Goal: Task Accomplishment & Management: Manage account settings

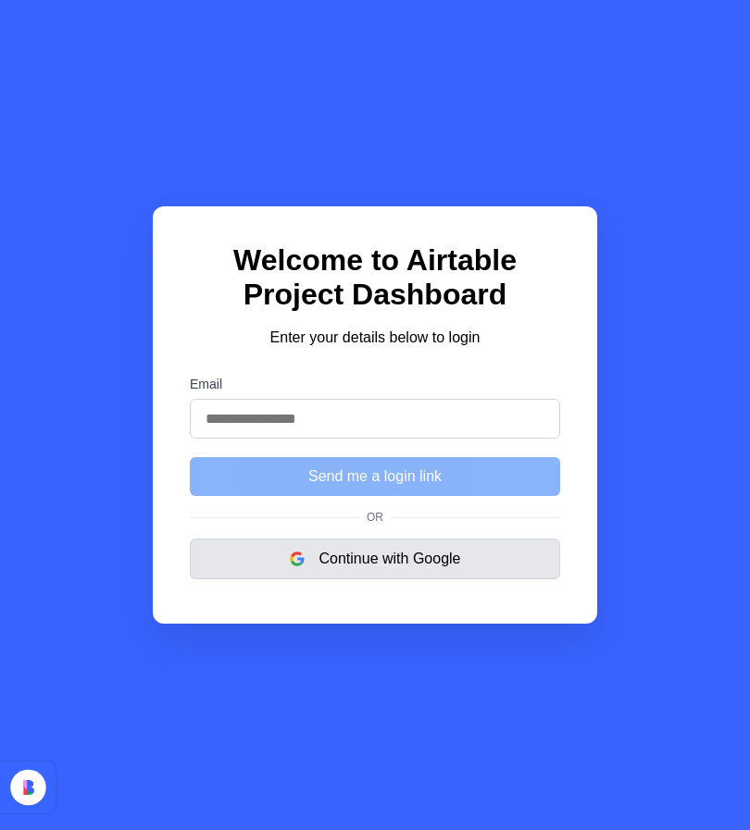
click at [407, 566] on button "Continue with Google" at bounding box center [375, 559] width 370 height 41
click at [398, 567] on button "Continue with Google" at bounding box center [375, 559] width 370 height 41
click at [415, 565] on button "Continue with Google" at bounding box center [375, 559] width 370 height 41
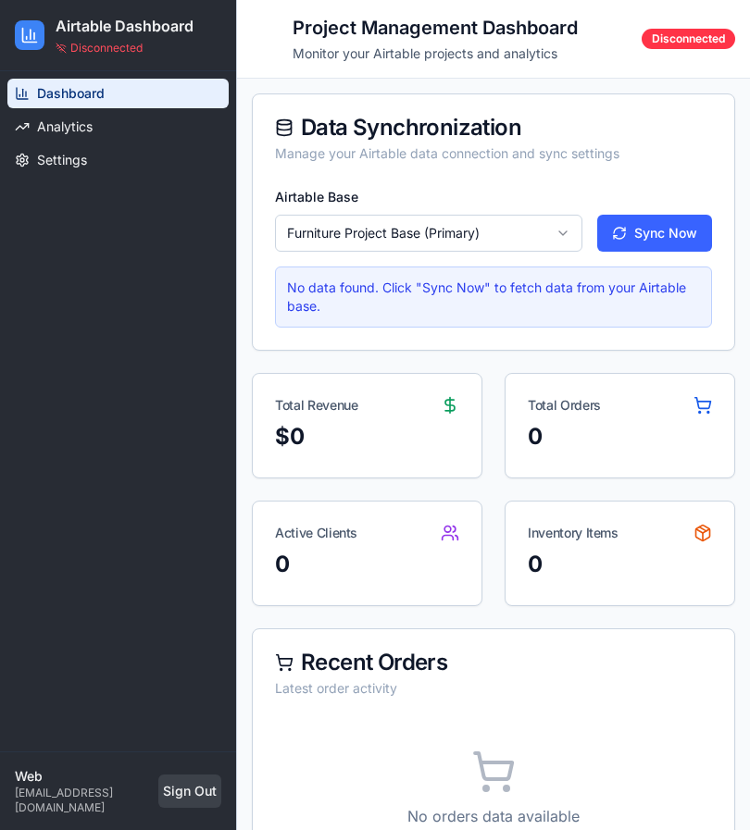
click at [176, 805] on button "Sign Out" at bounding box center [189, 791] width 63 height 33
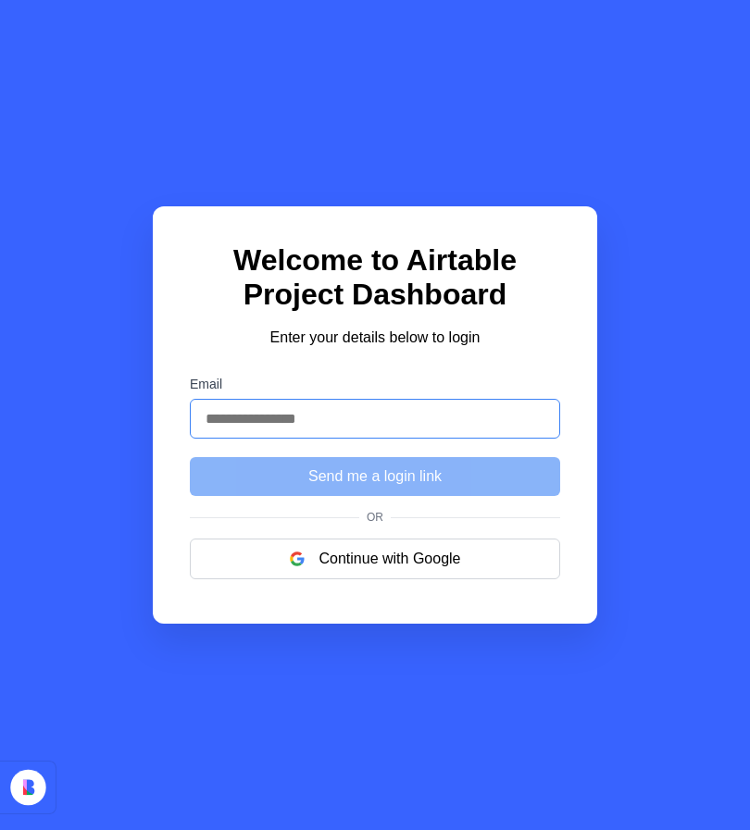
click at [456, 420] on input "Email" at bounding box center [375, 419] width 370 height 40
